Goal: Information Seeking & Learning: Learn about a topic

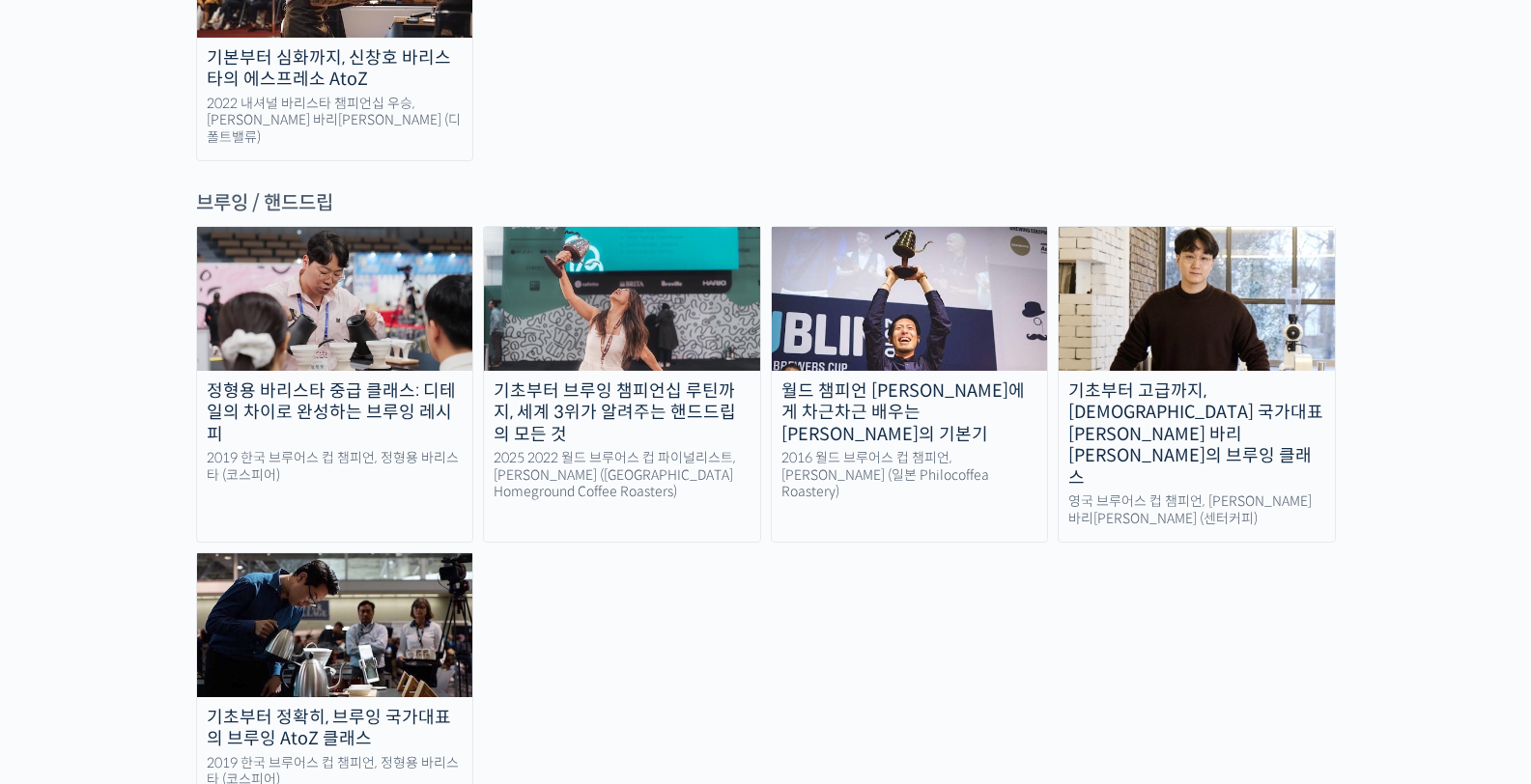
scroll to position [3143, 0]
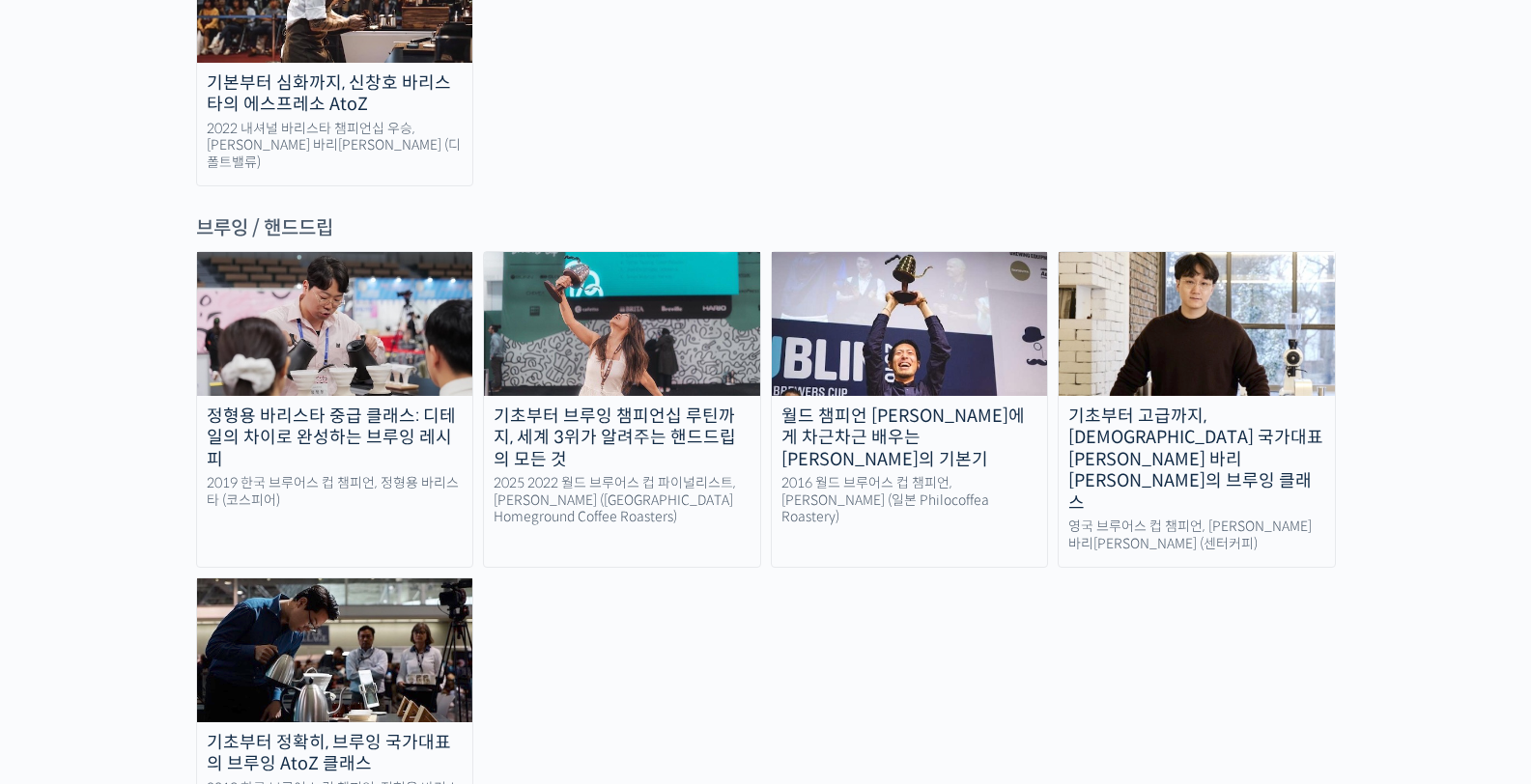
click at [1184, 405] on div "기초부터 고급까지, 영국 국가대표 박상호 바리스타의 브루잉 클래스" at bounding box center [1196, 460] width 276 height 109
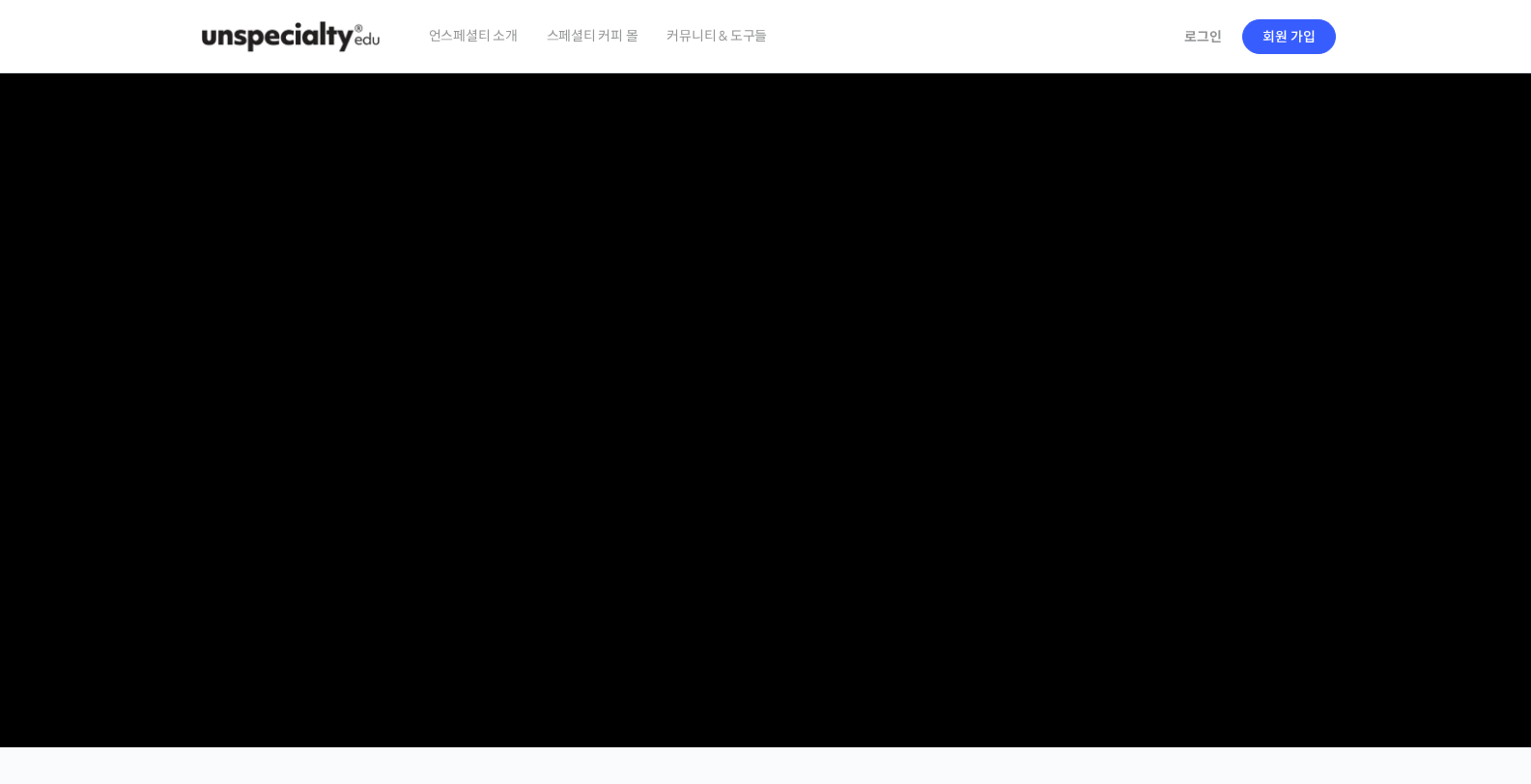
scroll to position [306, 0]
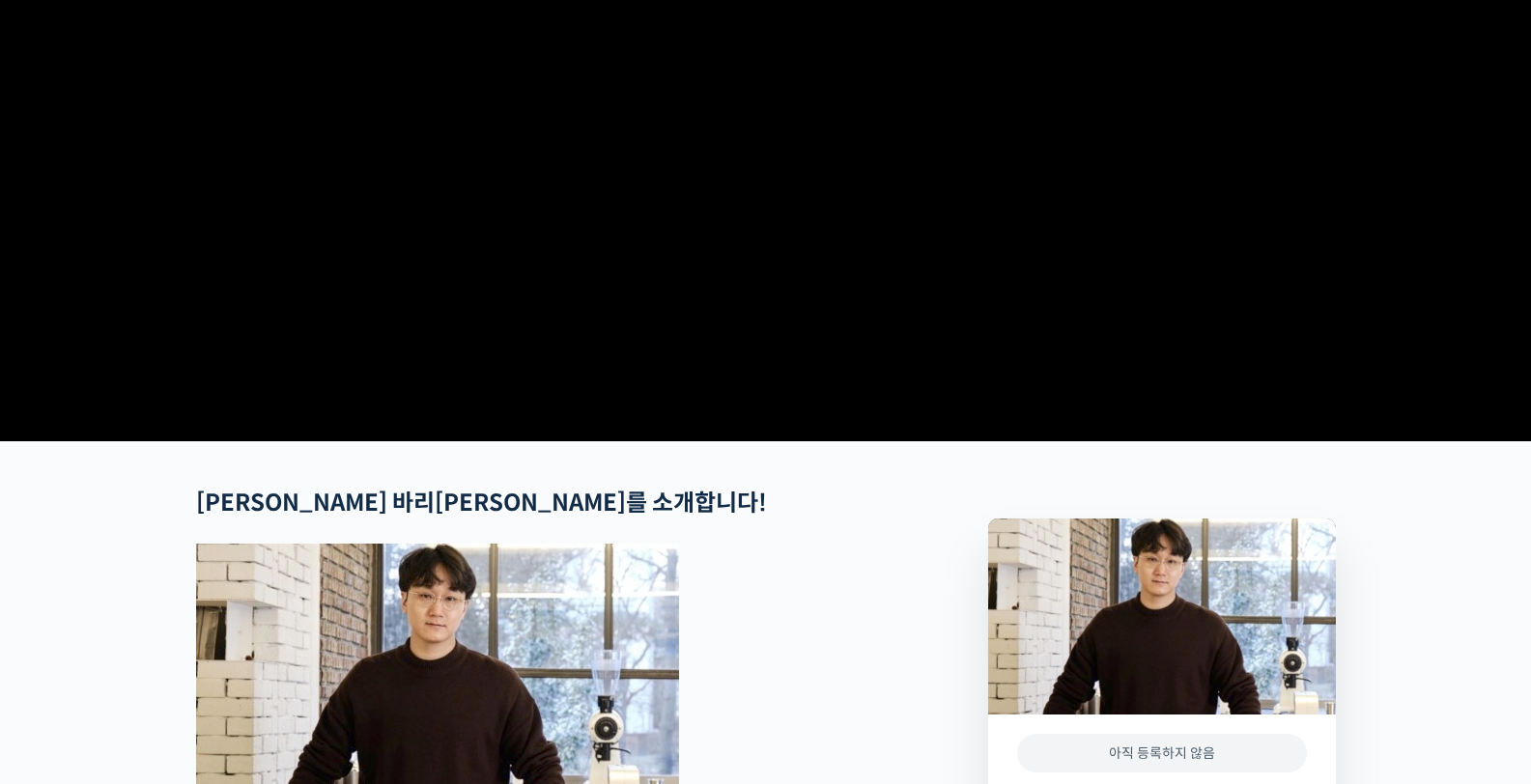
checkbox input "true"
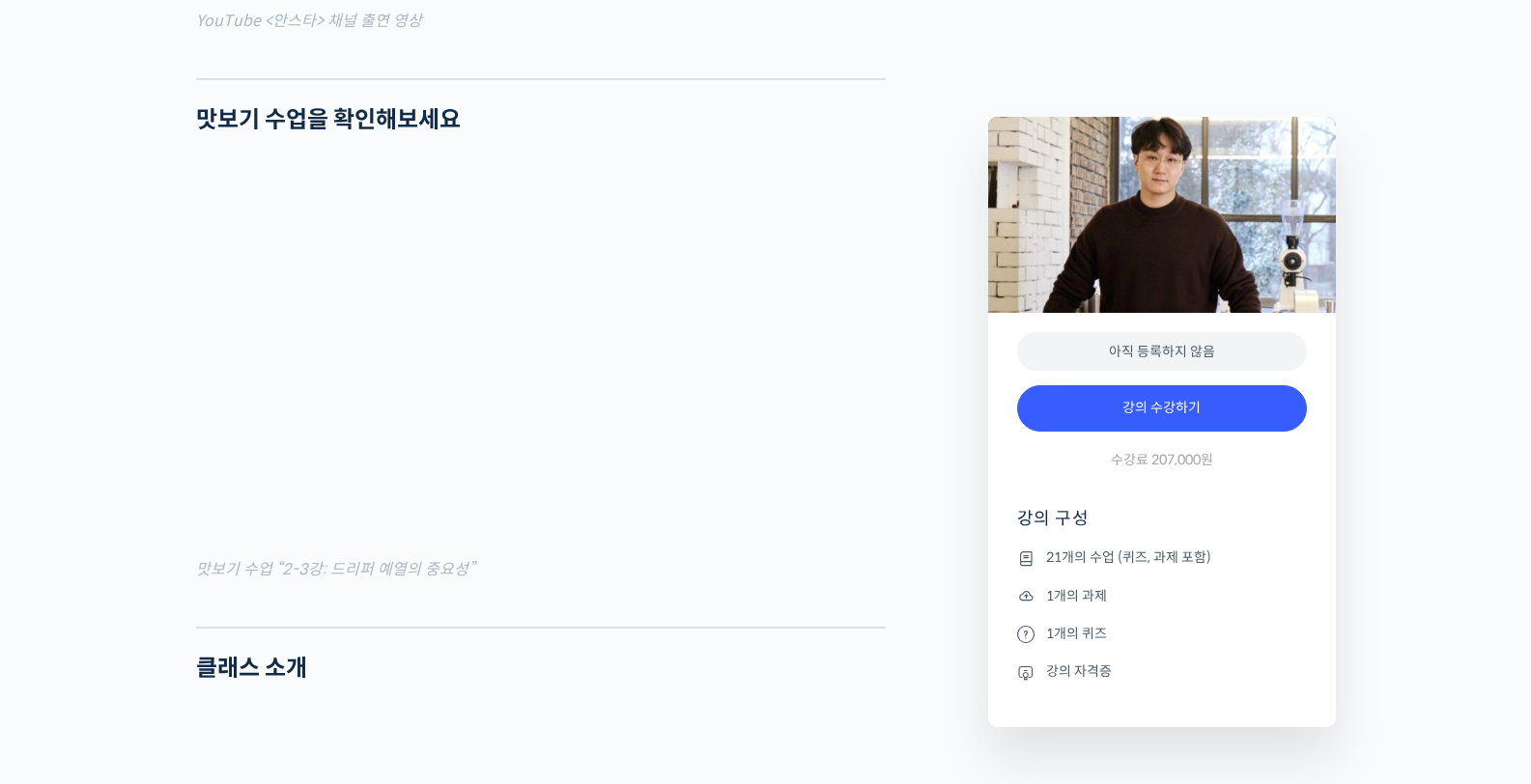
scroll to position [1906, 0]
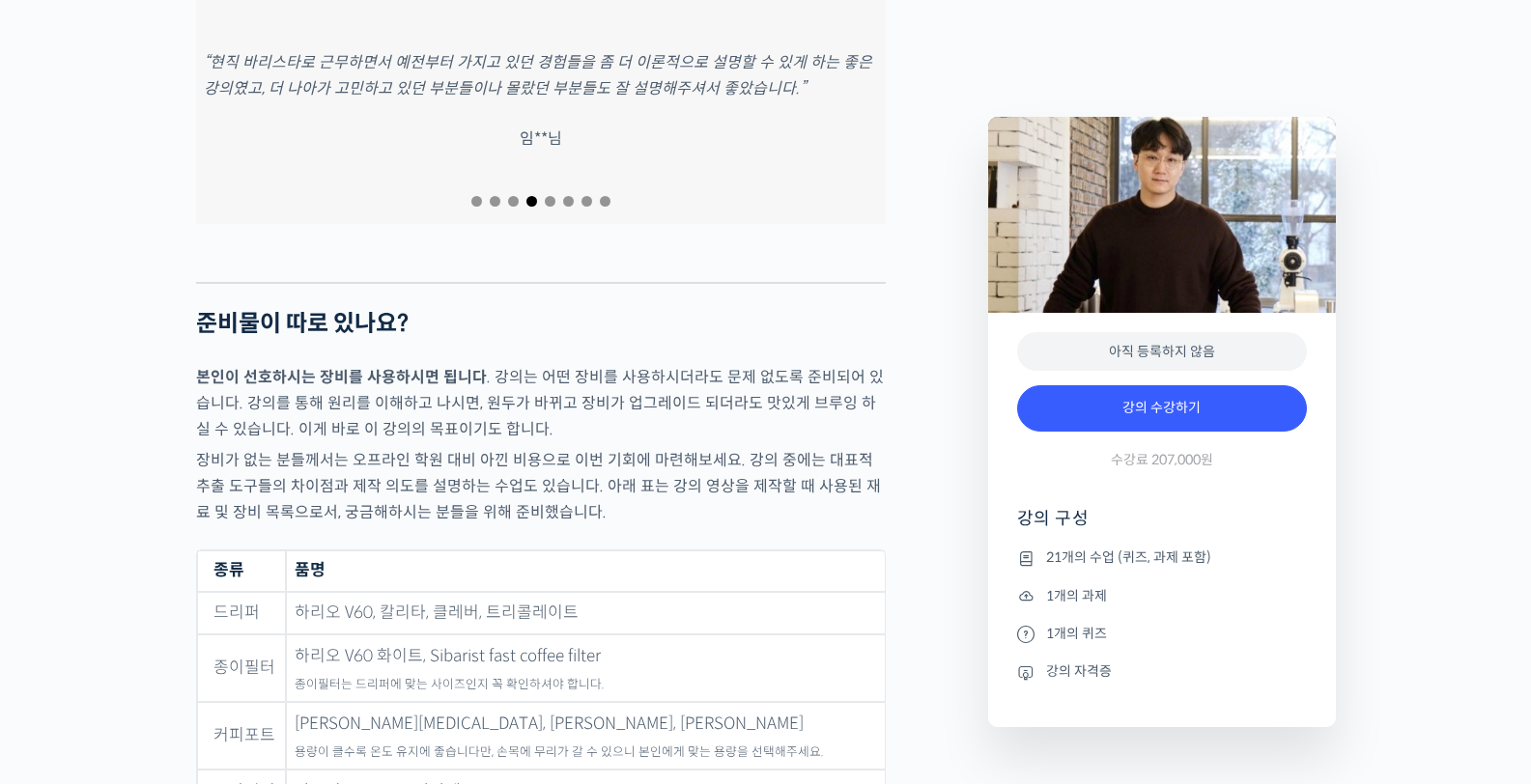
scroll to position [7363, 0]
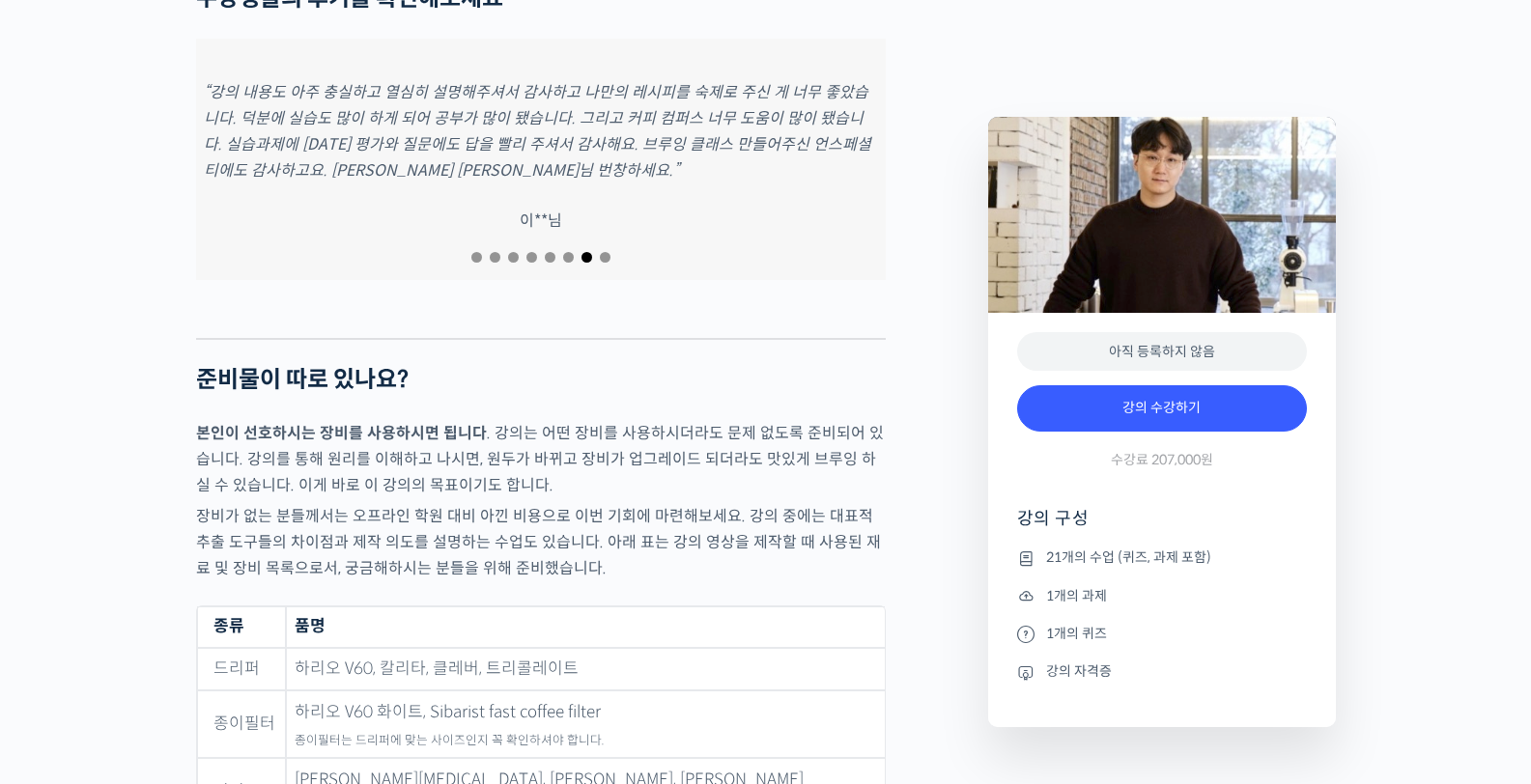
click at [734, 503] on p "장비가 없는 분들께서는 오프라인 학원 대비 아낀 비용으로 이번 기회에 마련해보세요. 강의 중에는 대표적 추출 도구들의 차이점과 제작 의도를 설…" at bounding box center [540, 542] width 689 height 78
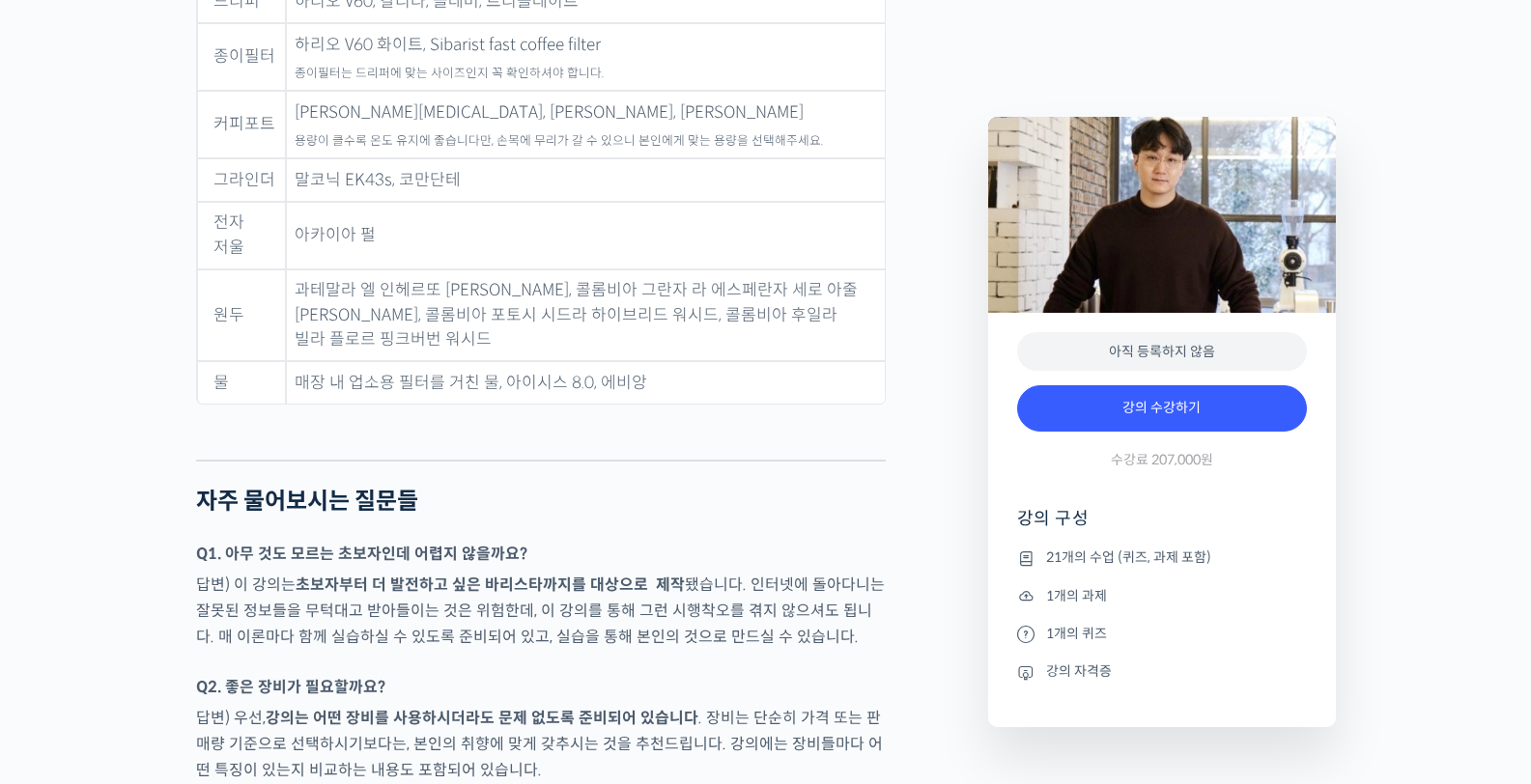
scroll to position [8034, 0]
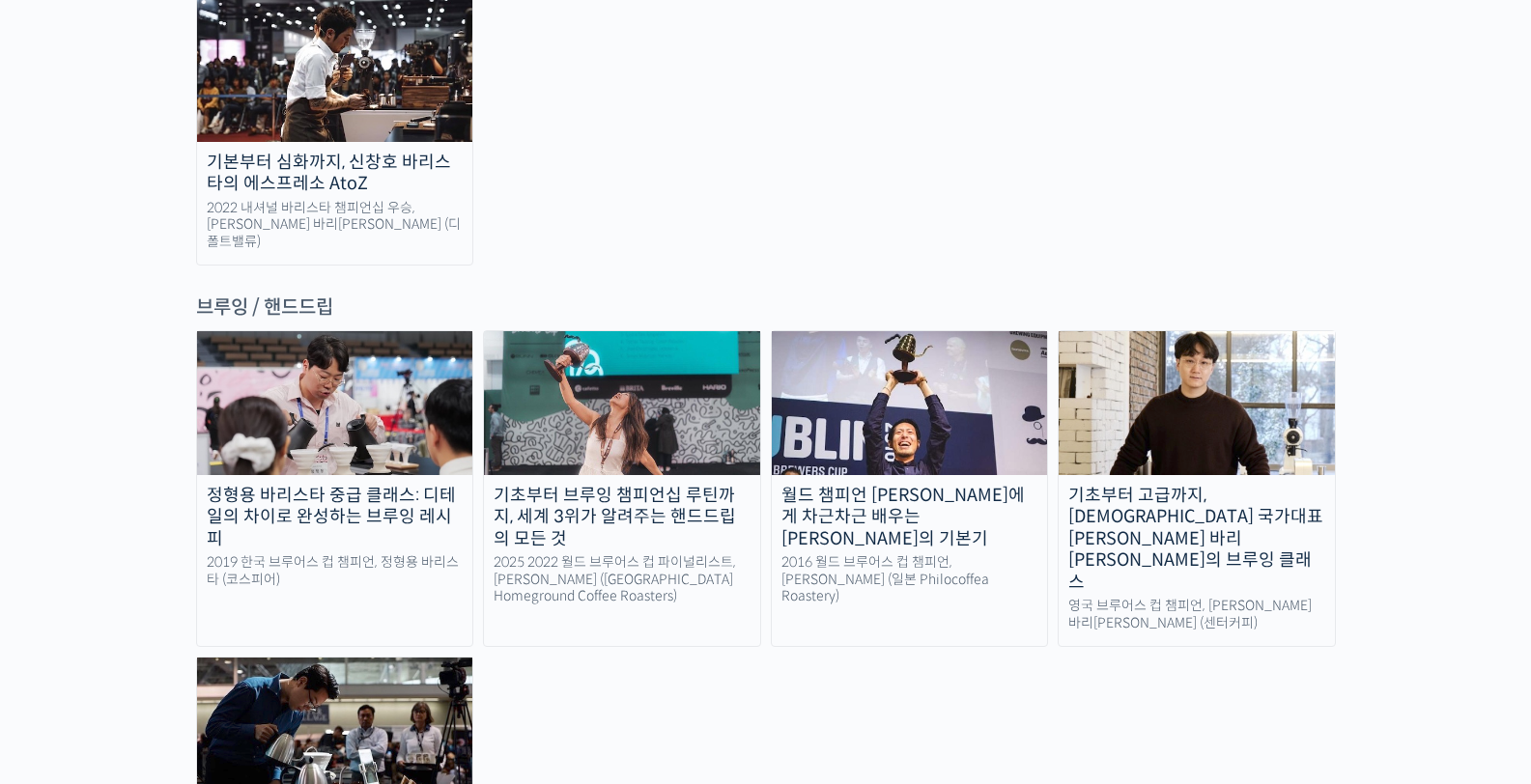
scroll to position [3068, 0]
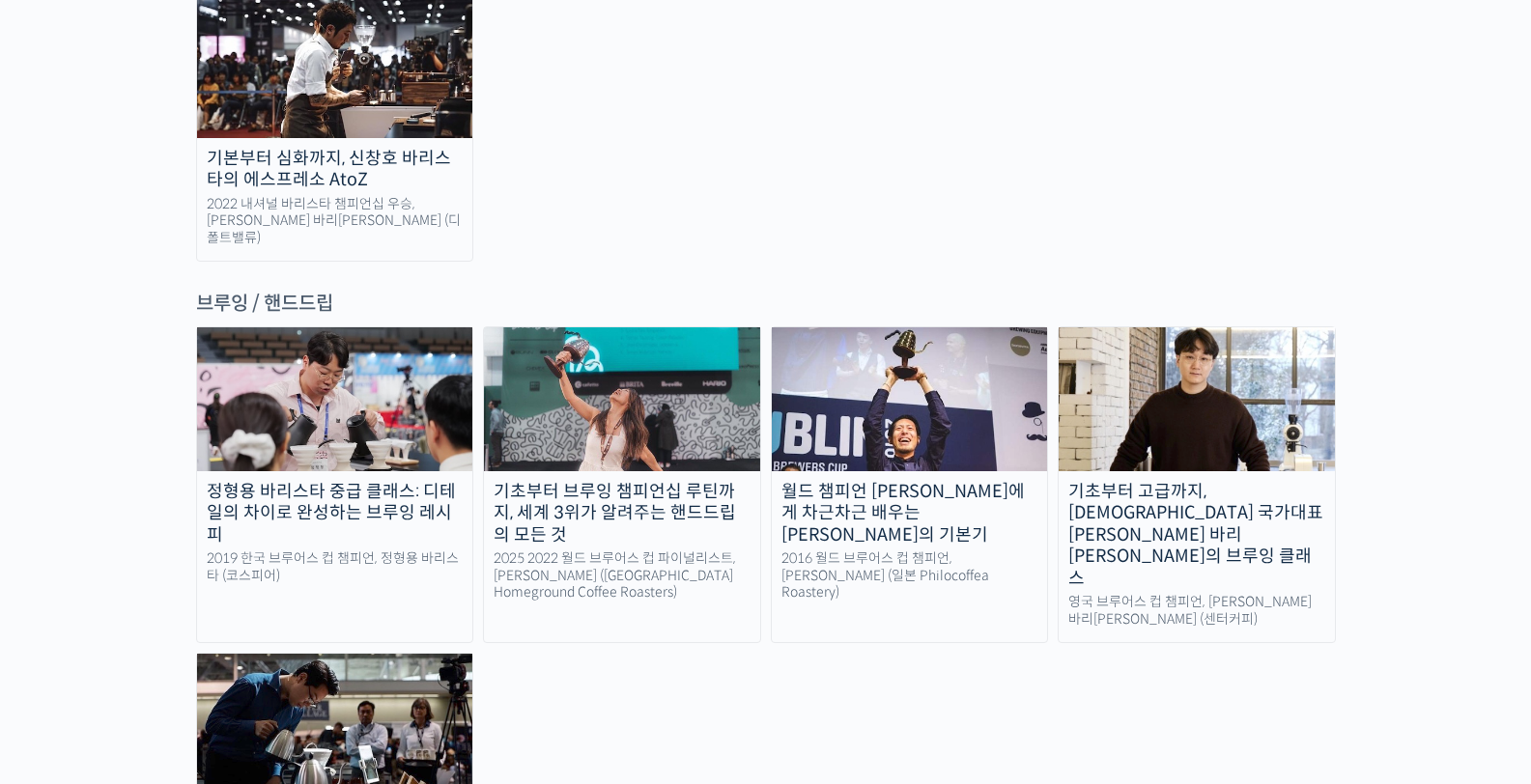
click at [331, 653] on img at bounding box center [334, 725] width 276 height 143
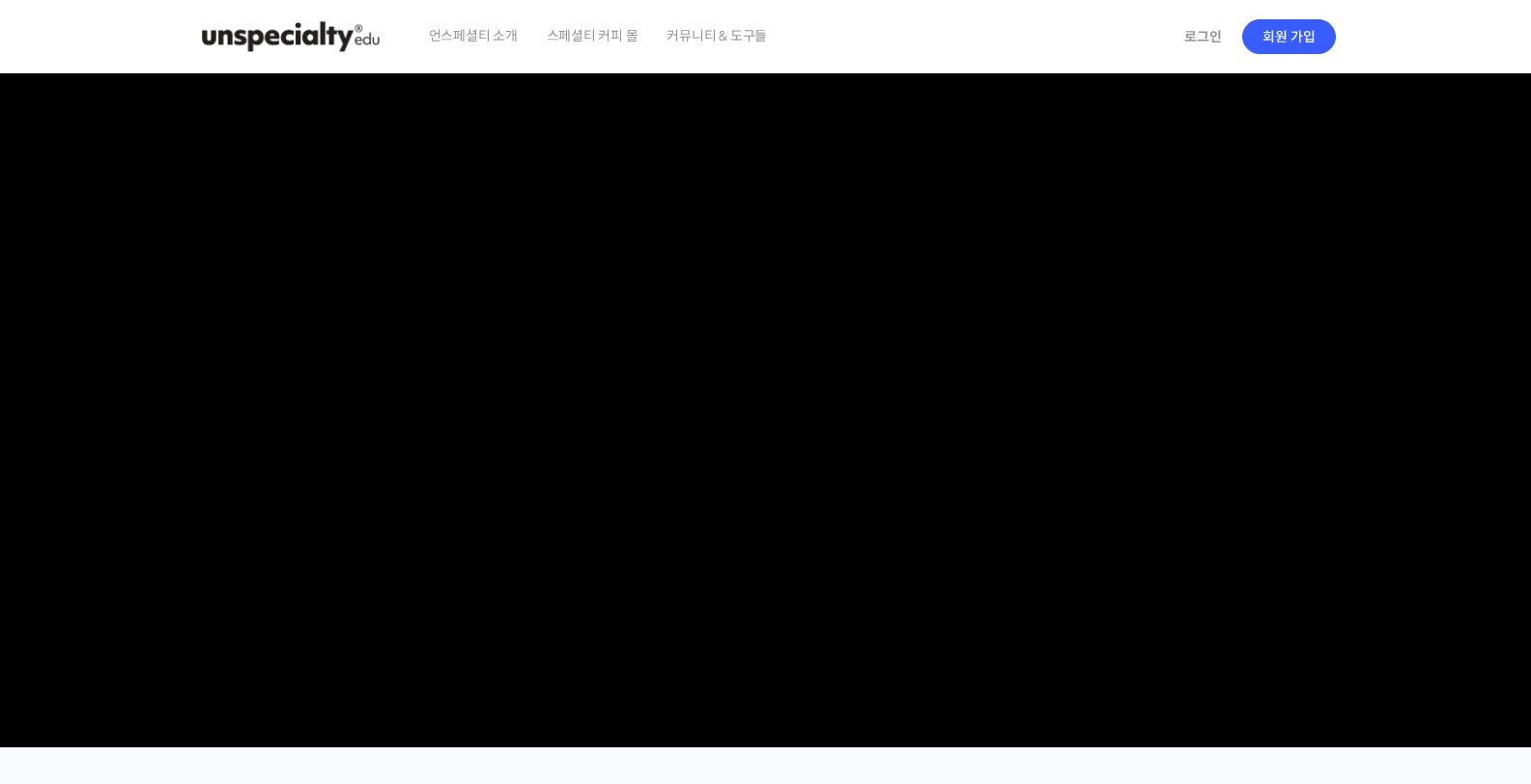
scroll to position [257, 0]
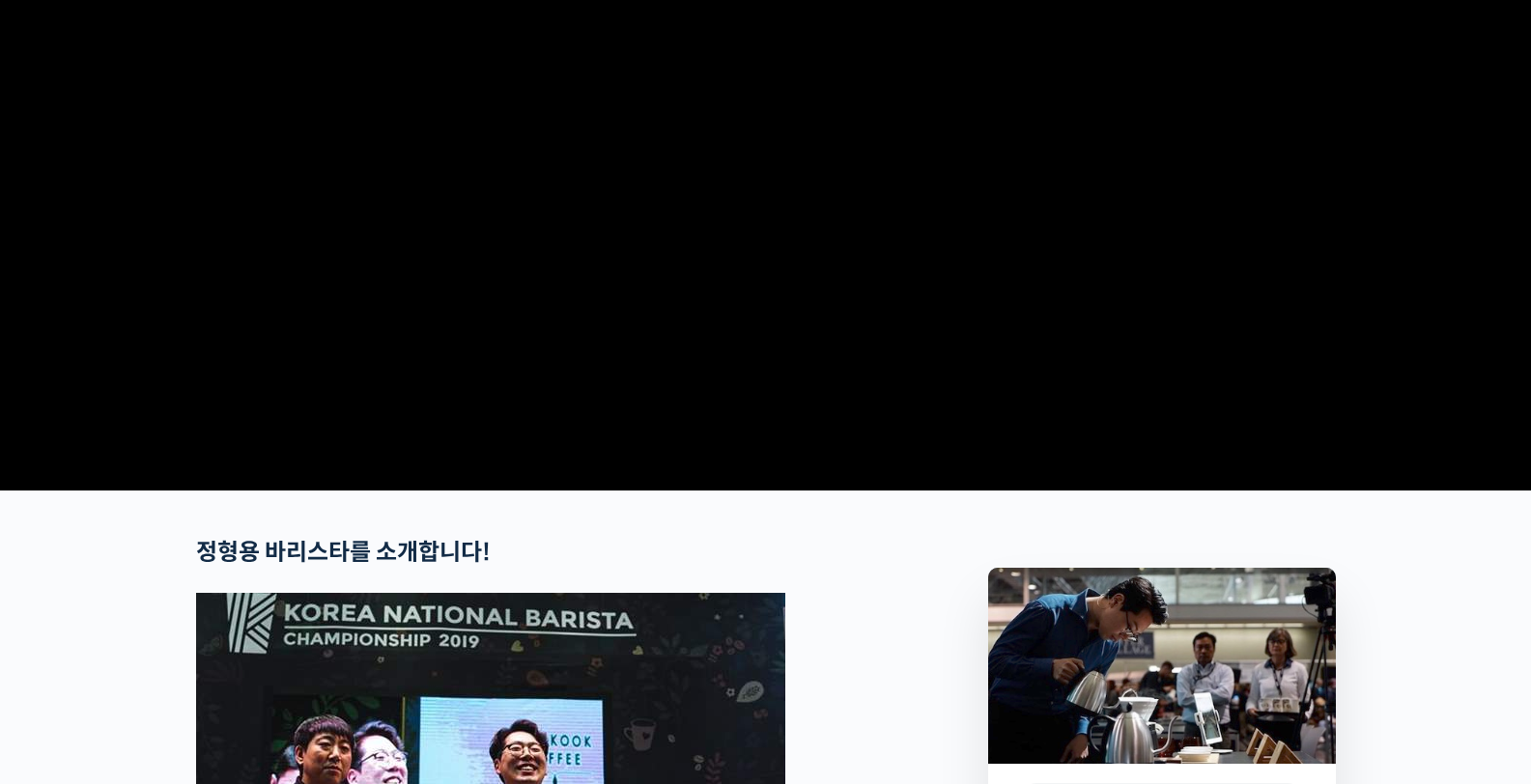
checkbox input "true"
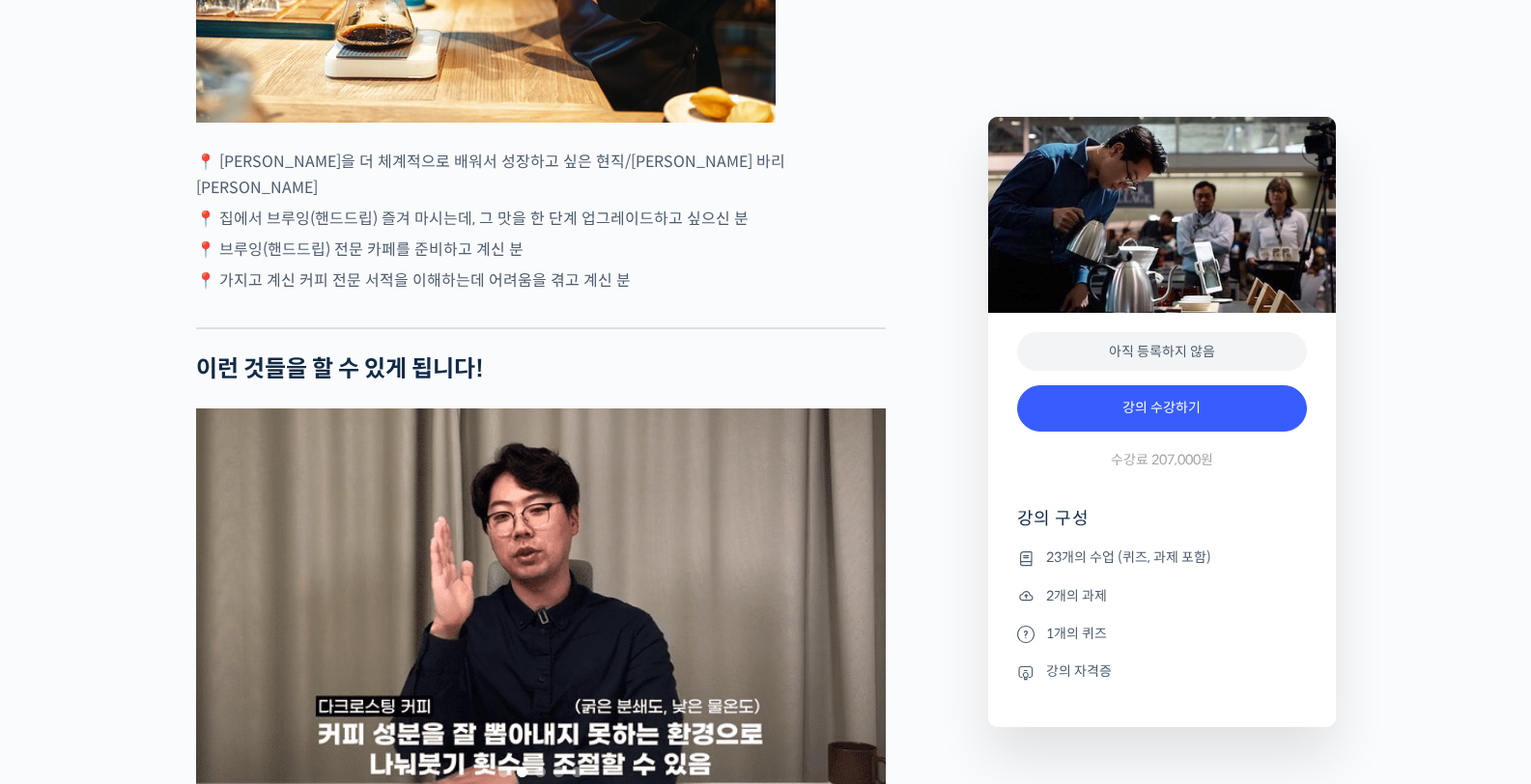
scroll to position [5269, 0]
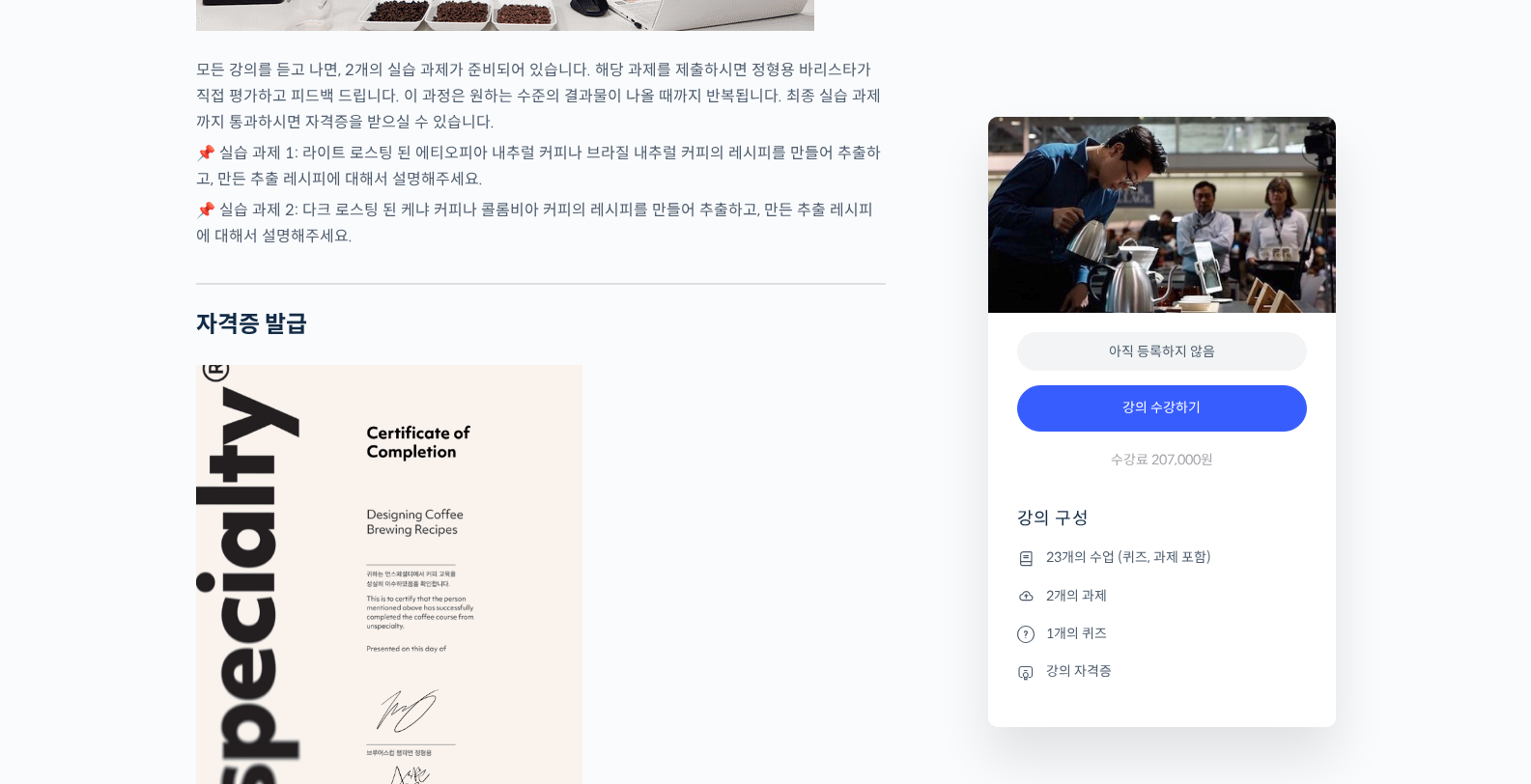
scroll to position [7574, 0]
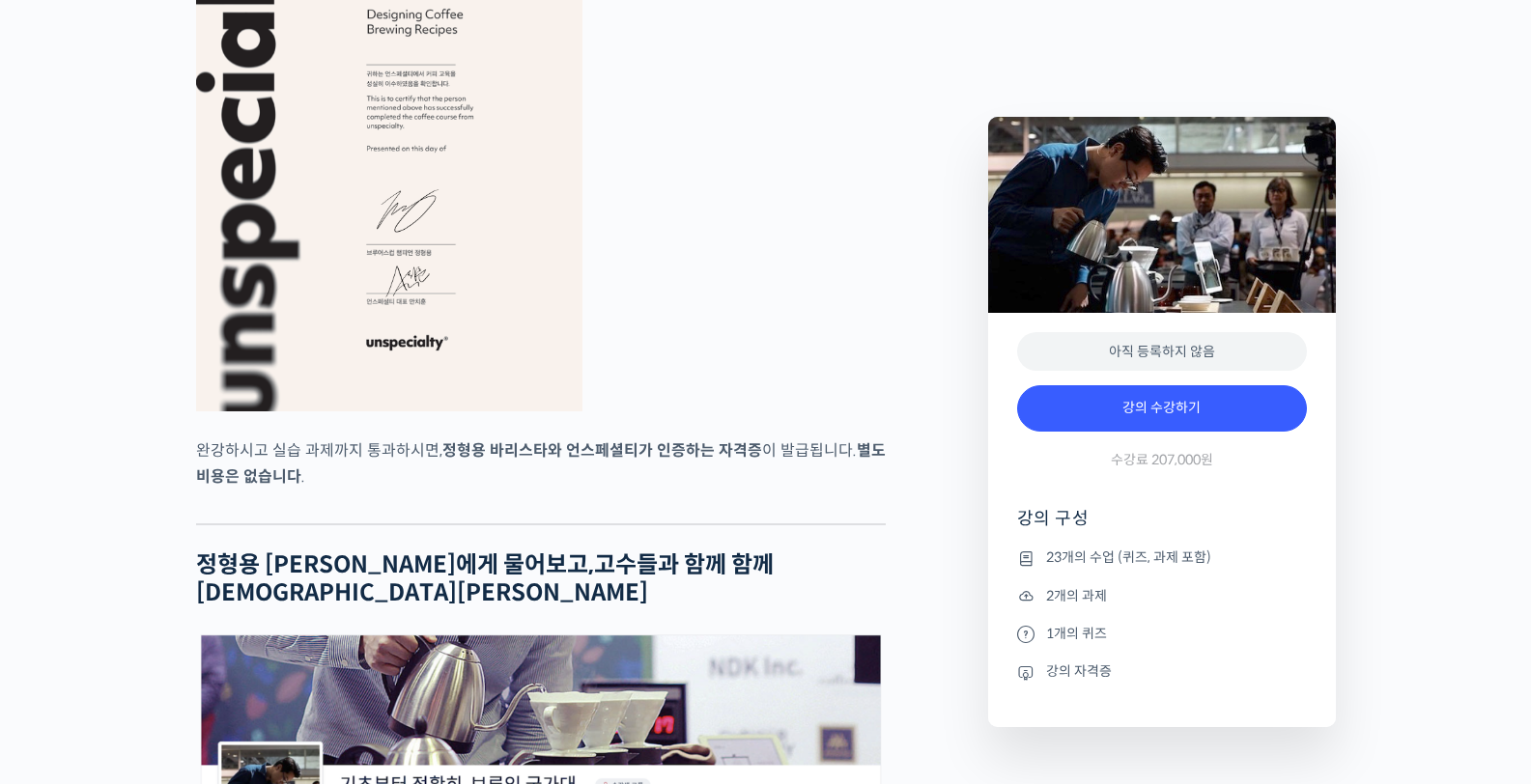
click at [750, 269] on figure at bounding box center [540, 137] width 689 height 547
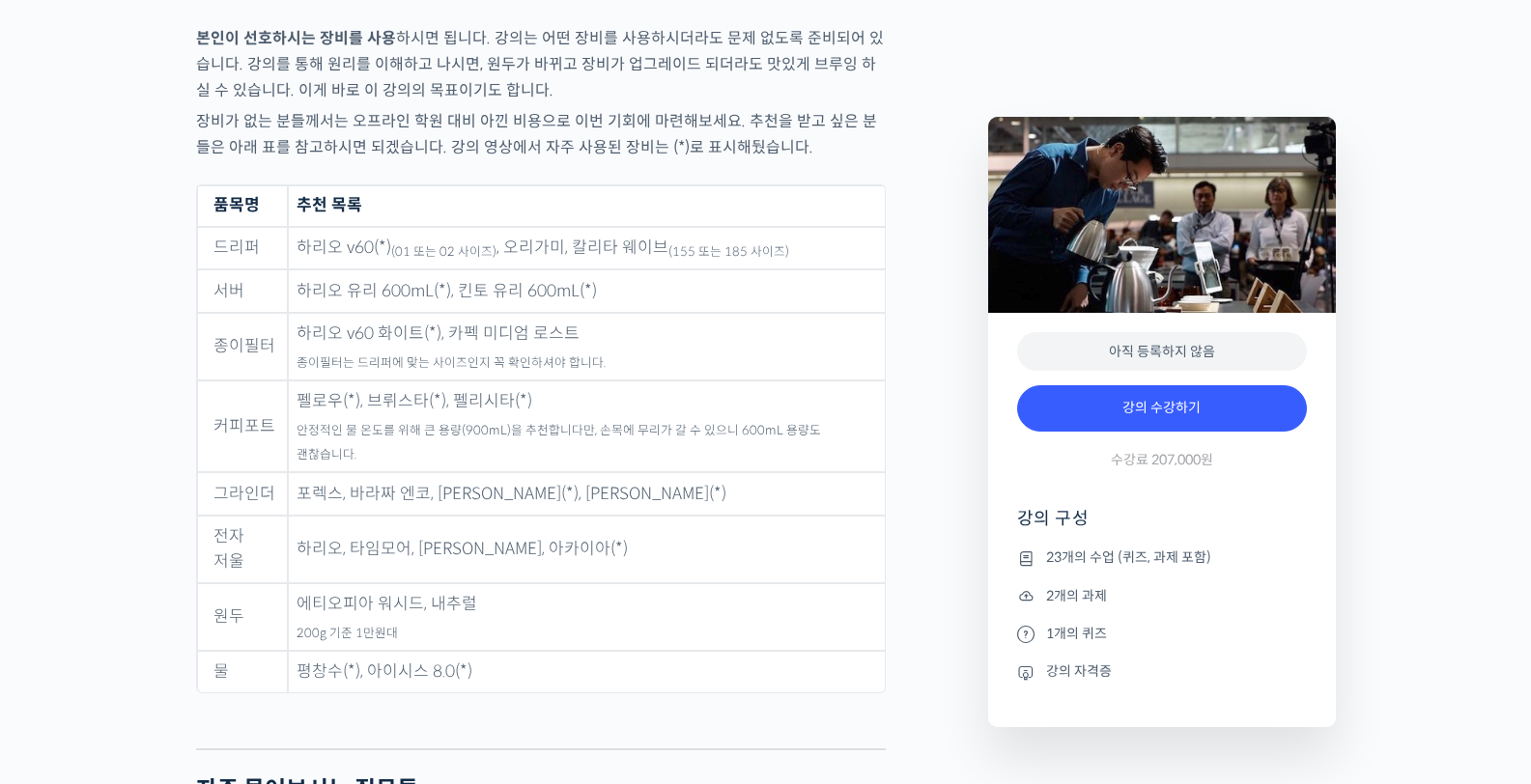
scroll to position [9276, 0]
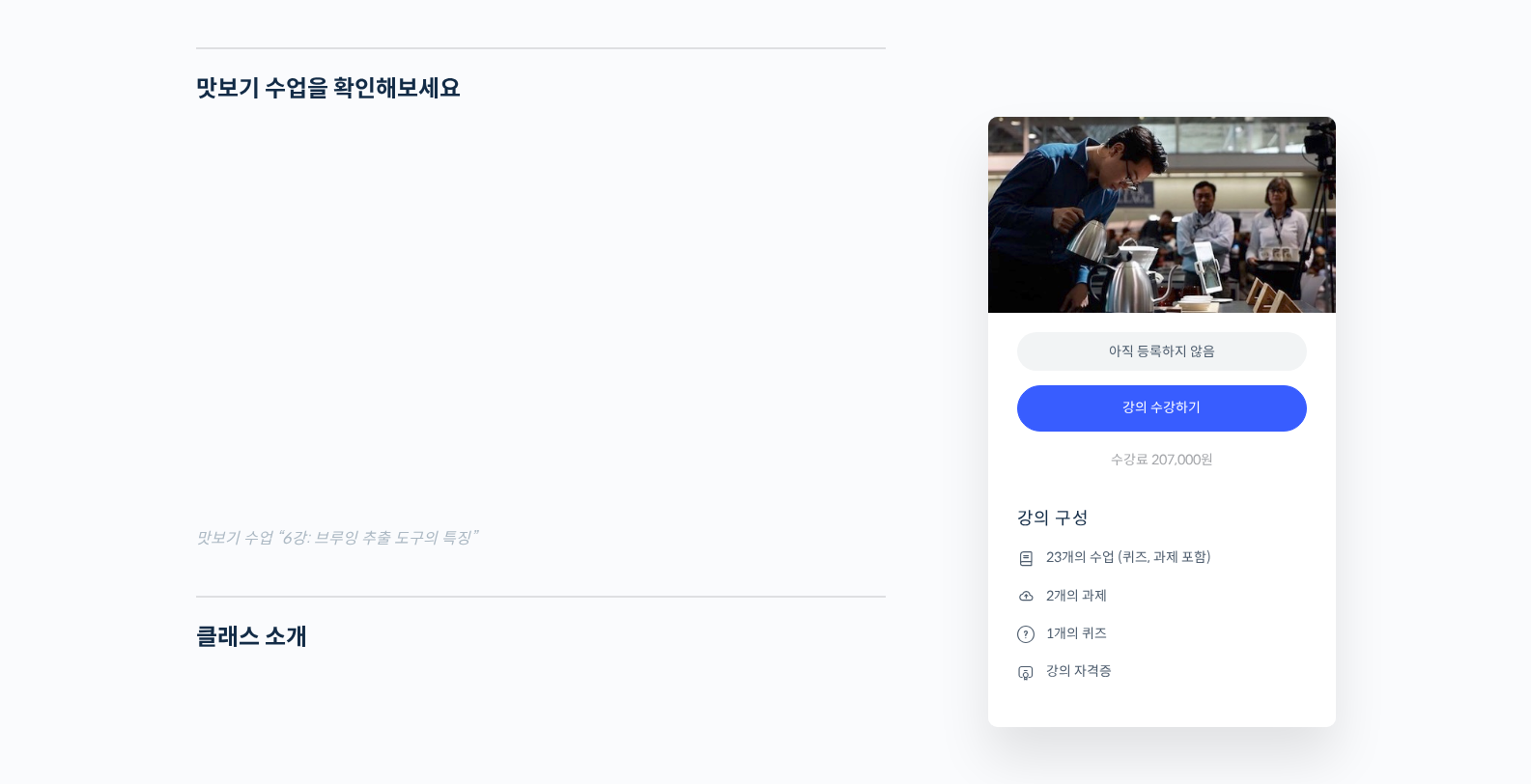
scroll to position [0, 0]
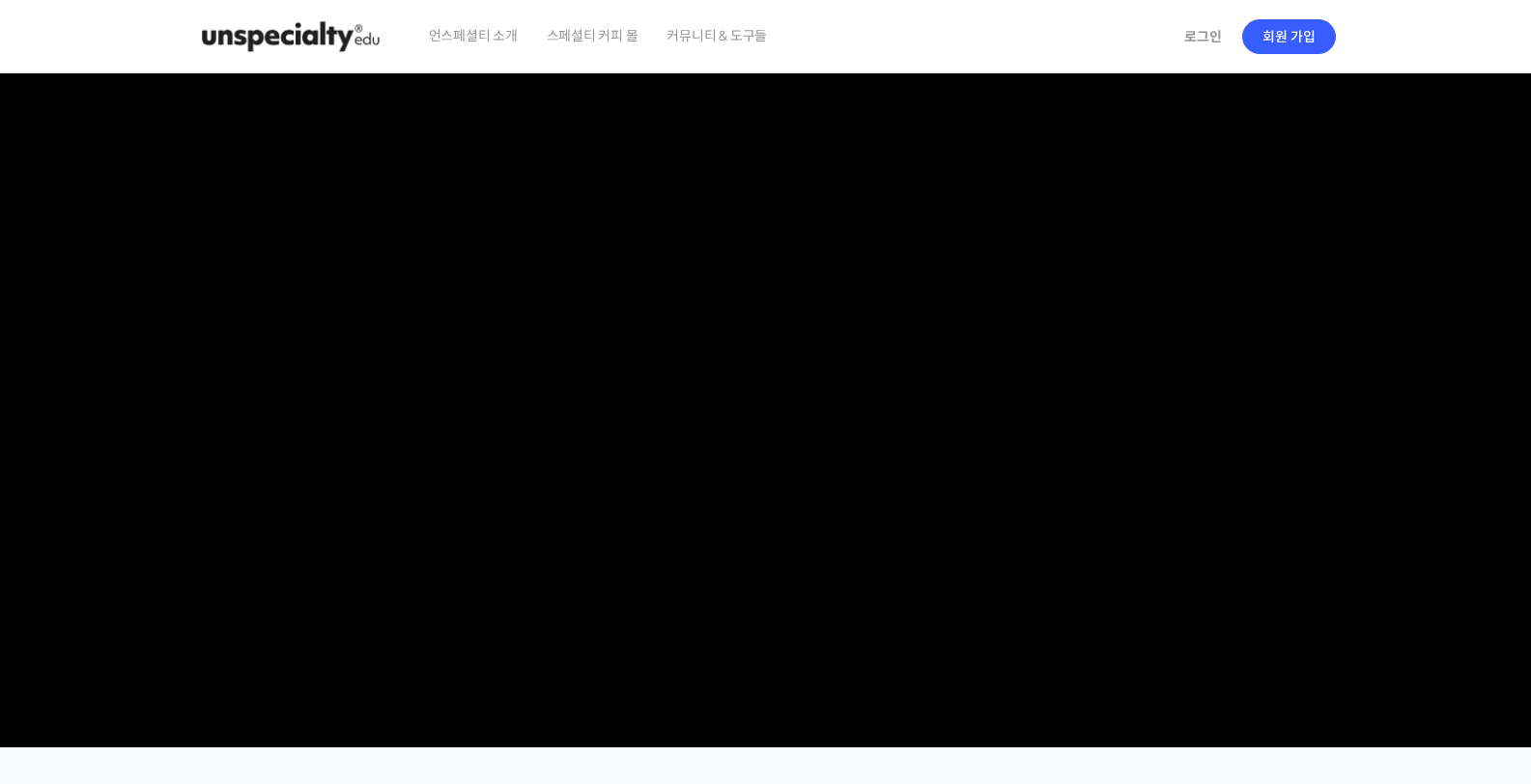
click at [901, 123] on video at bounding box center [766, 406] width 1140 height 666
click at [328, 32] on img at bounding box center [290, 37] width 189 height 58
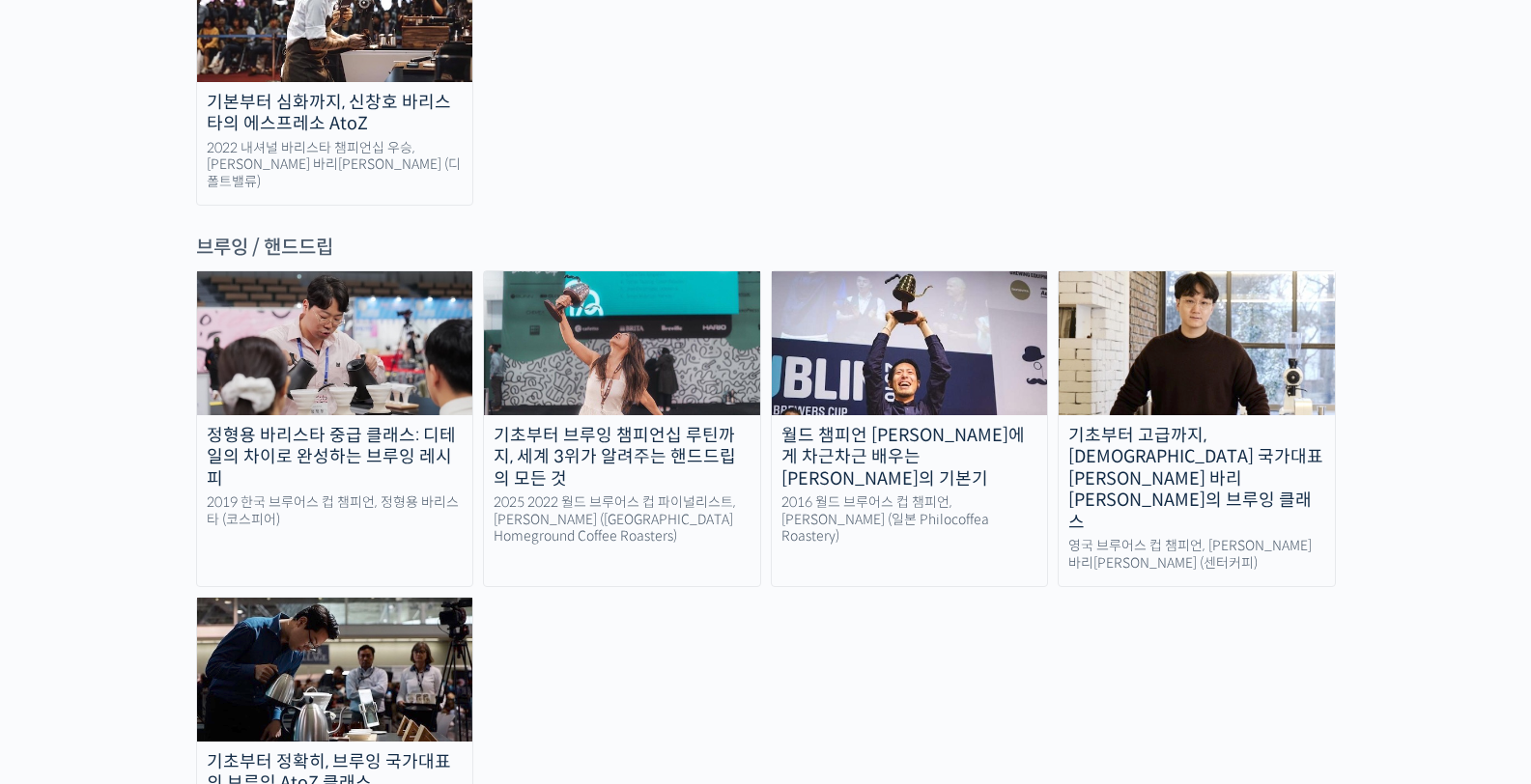
scroll to position [3176, 0]
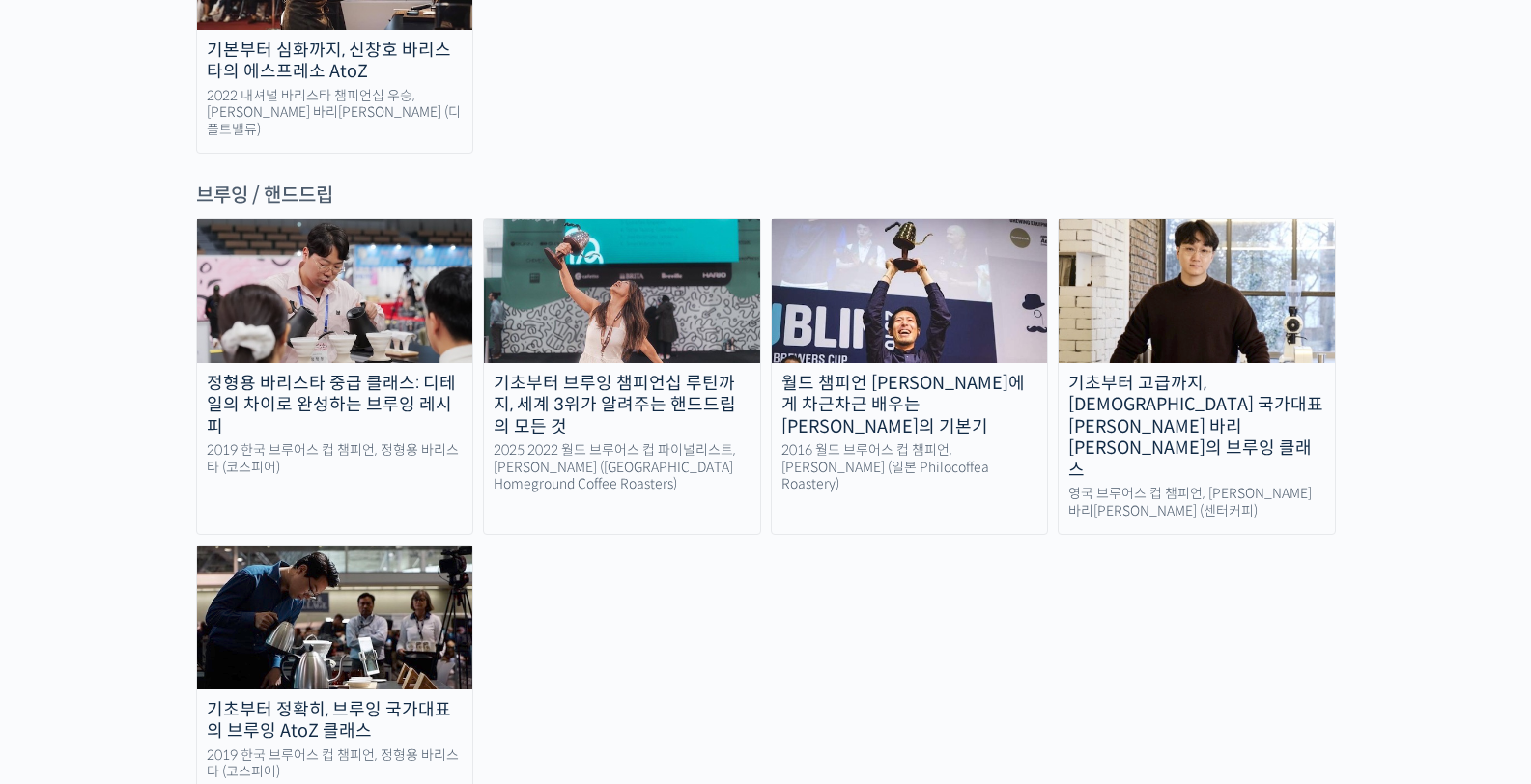
click at [366, 373] on div "정형용 바리스타 중급 클래스: 디테일의 차이로 완성하는 브루잉 레시피" at bounding box center [334, 405] width 276 height 65
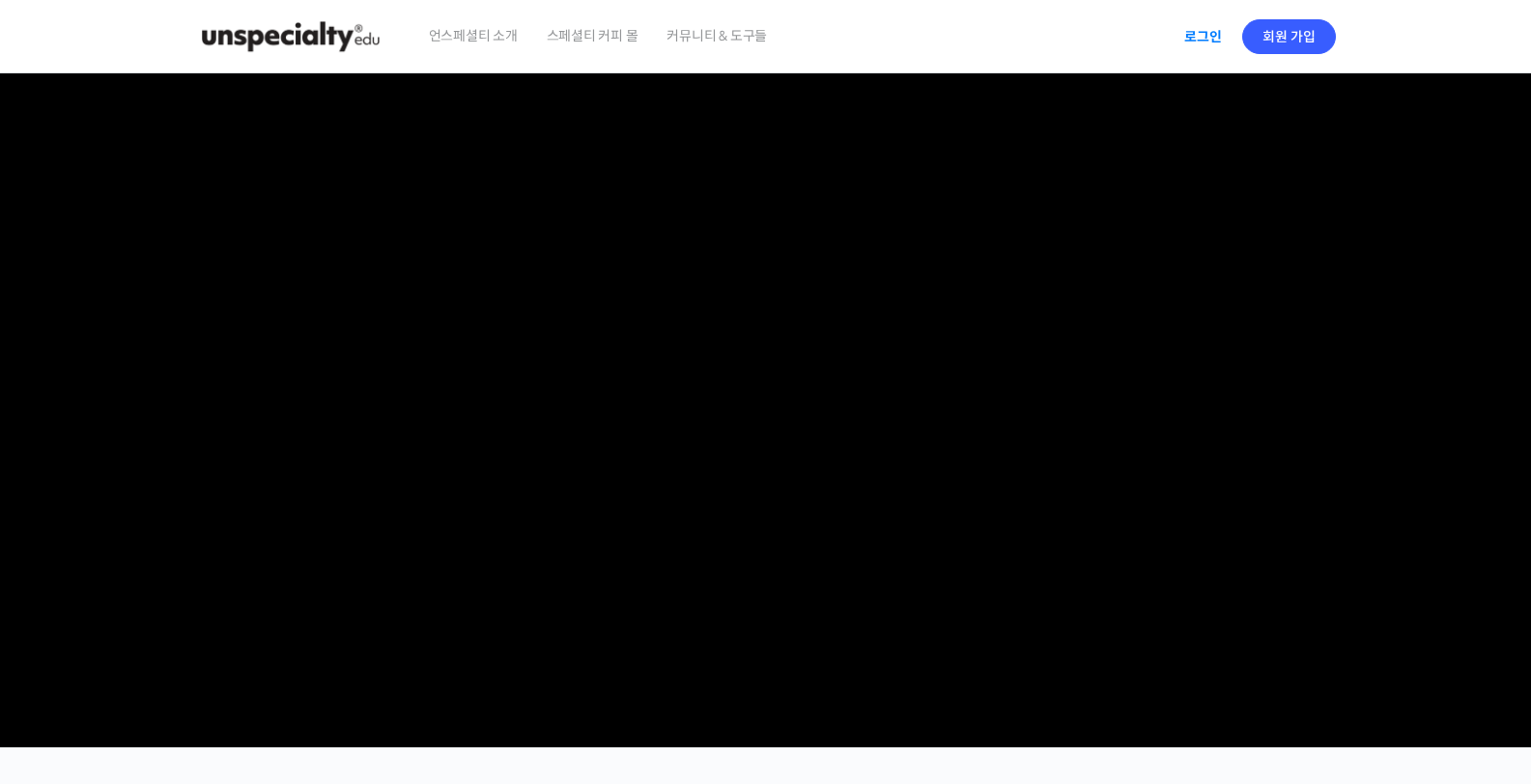
click at [1193, 39] on link "로그인" at bounding box center [1204, 37] width 61 height 44
